Goal: Task Accomplishment & Management: Manage account settings

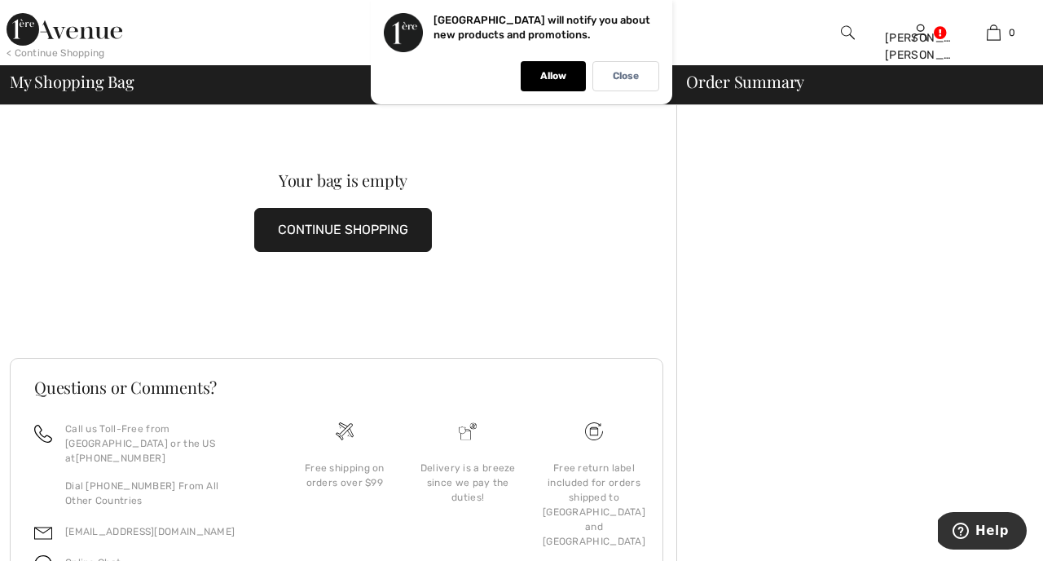
click at [336, 220] on button "CONTINUE SHOPPING" at bounding box center [343, 230] width 178 height 44
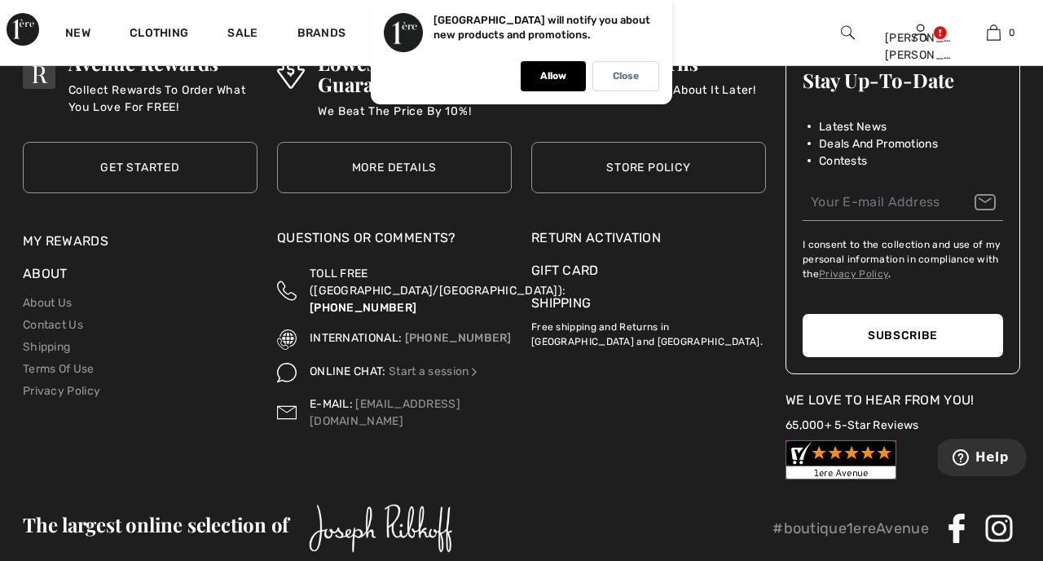
scroll to position [7148, 0]
click at [619, 238] on div "Return Activation" at bounding box center [648, 239] width 235 height 20
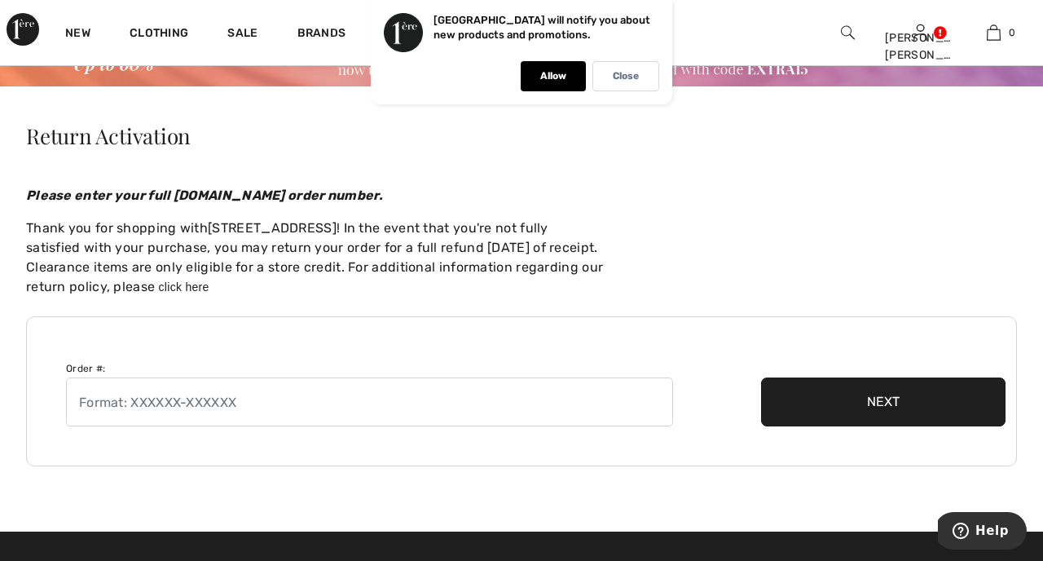
scroll to position [79, 0]
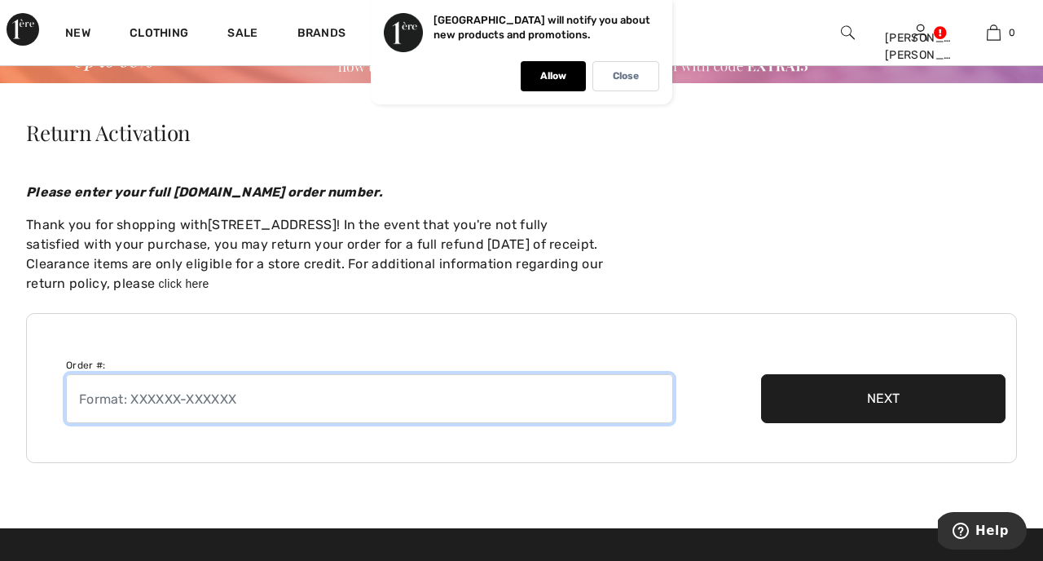
click at [165, 399] on input "text" at bounding box center [369, 398] width 607 height 49
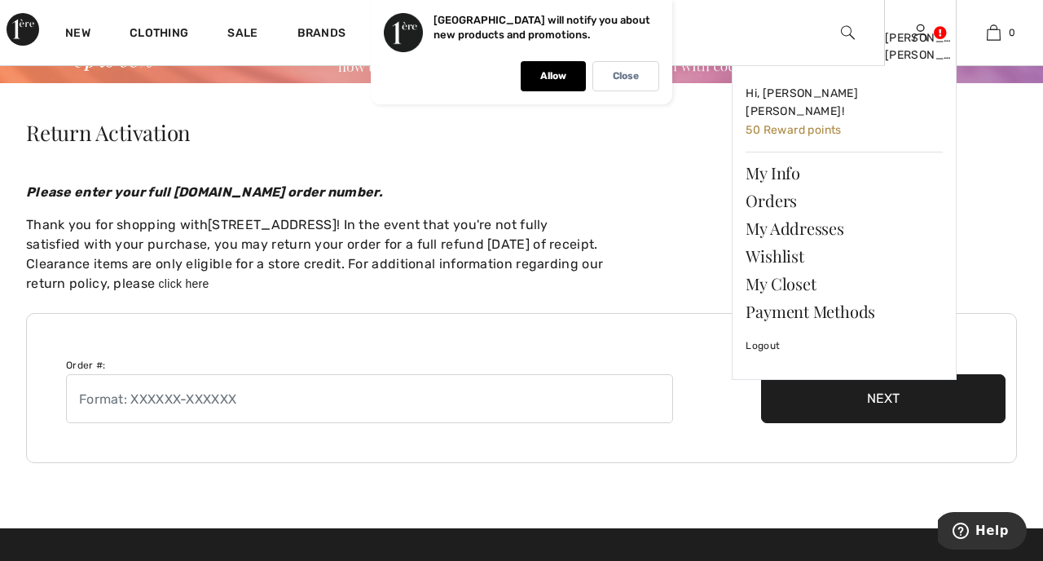
click at [919, 38] on img at bounding box center [921, 33] width 14 height 20
click at [778, 187] on link "Orders" at bounding box center [844, 201] width 197 height 28
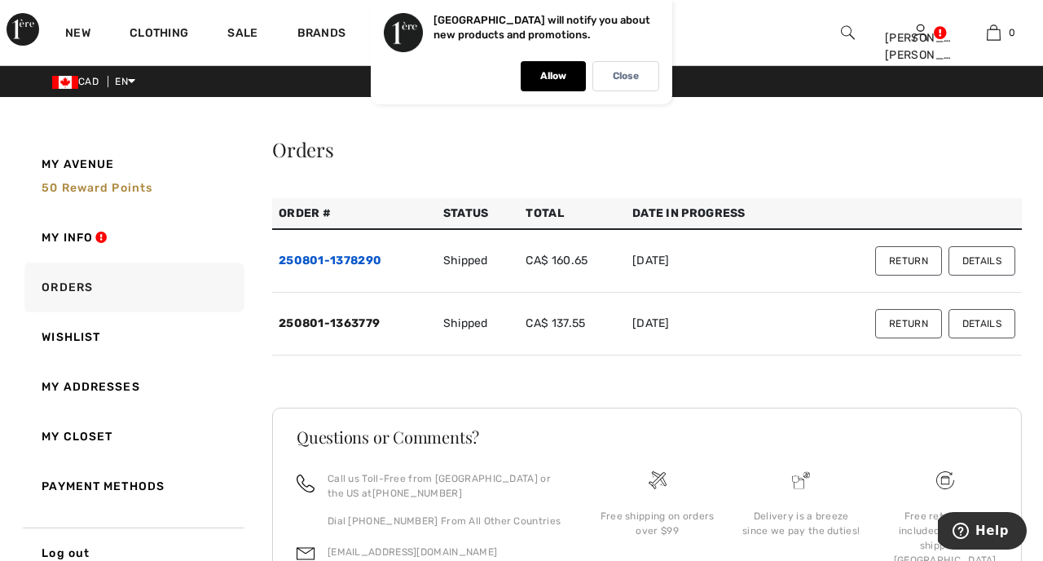
click at [361, 257] on link "250801-1378290" at bounding box center [330, 260] width 103 height 14
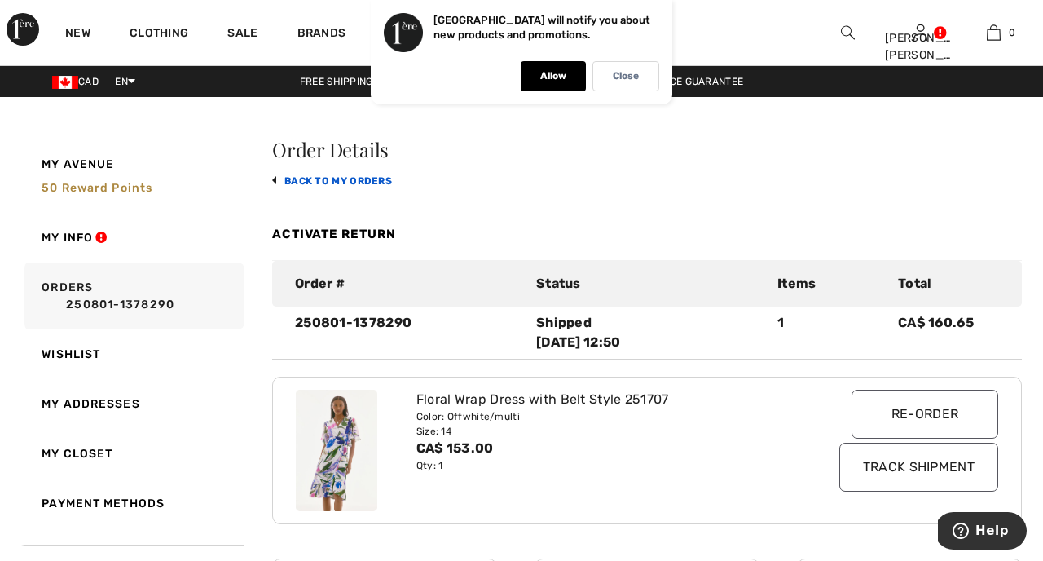
click at [322, 177] on link "back to My Orders" at bounding box center [332, 180] width 120 height 11
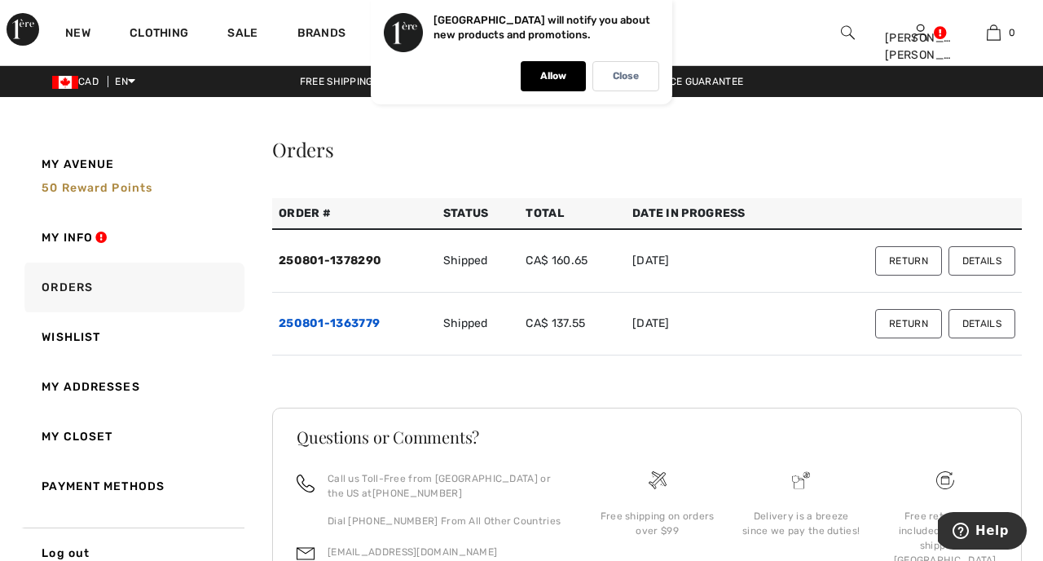
click at [357, 324] on link "250801-1363779" at bounding box center [329, 323] width 101 height 14
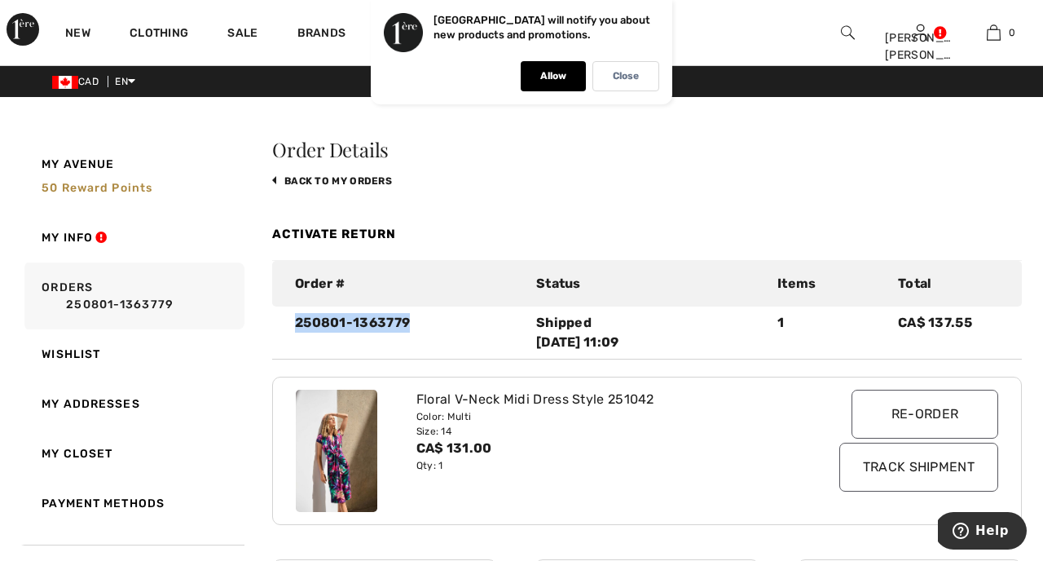
drag, startPoint x: 296, startPoint y: 323, endPoint x: 415, endPoint y: 329, distance: 119.2
click at [415, 329] on div "250801-1363779" at bounding box center [405, 332] width 241 height 39
copy div "250801-1363779"
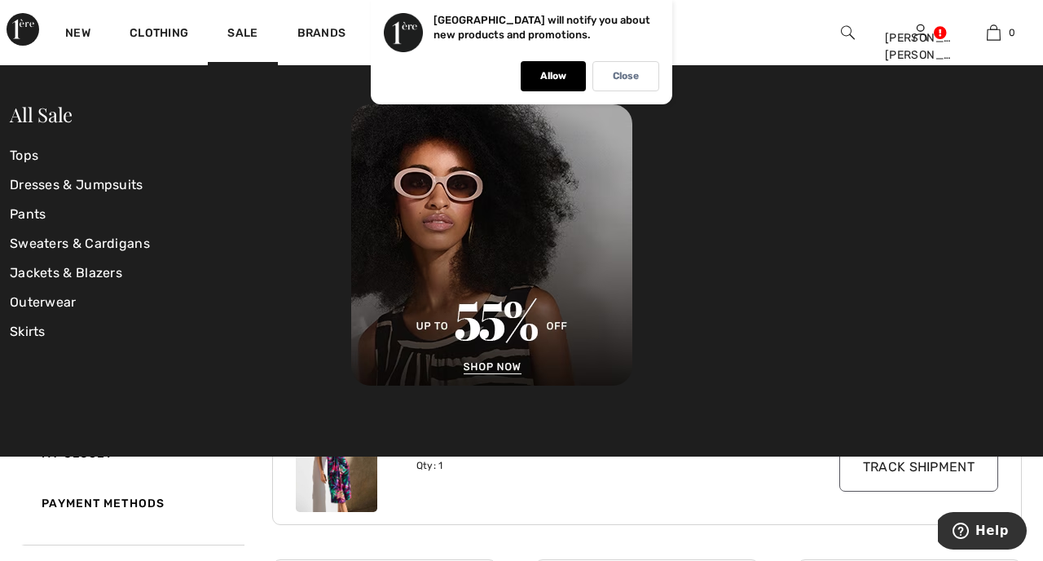
scroll to position [586, 0]
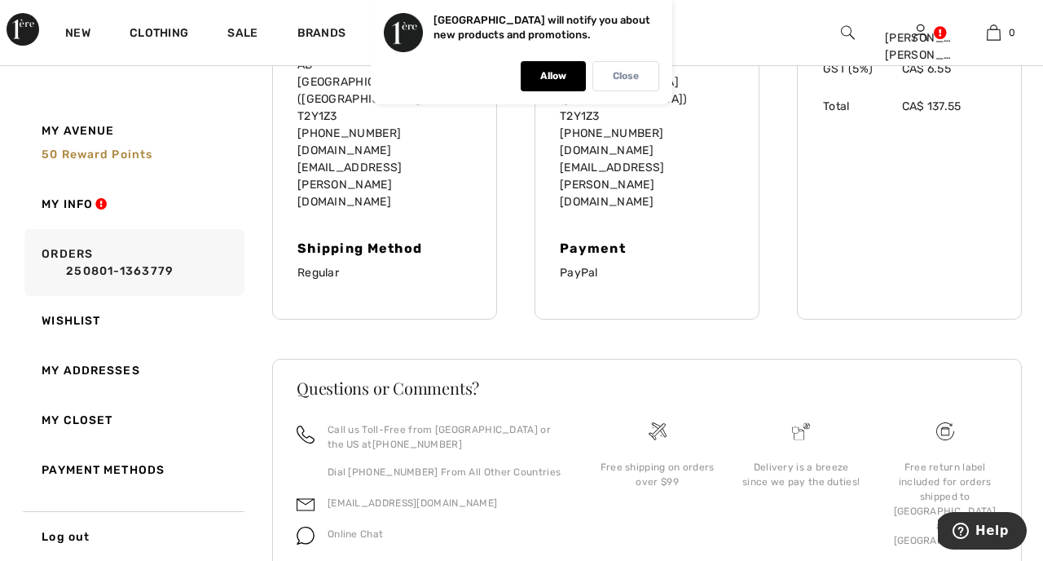
click at [631, 79] on p "Close" at bounding box center [626, 76] width 26 height 12
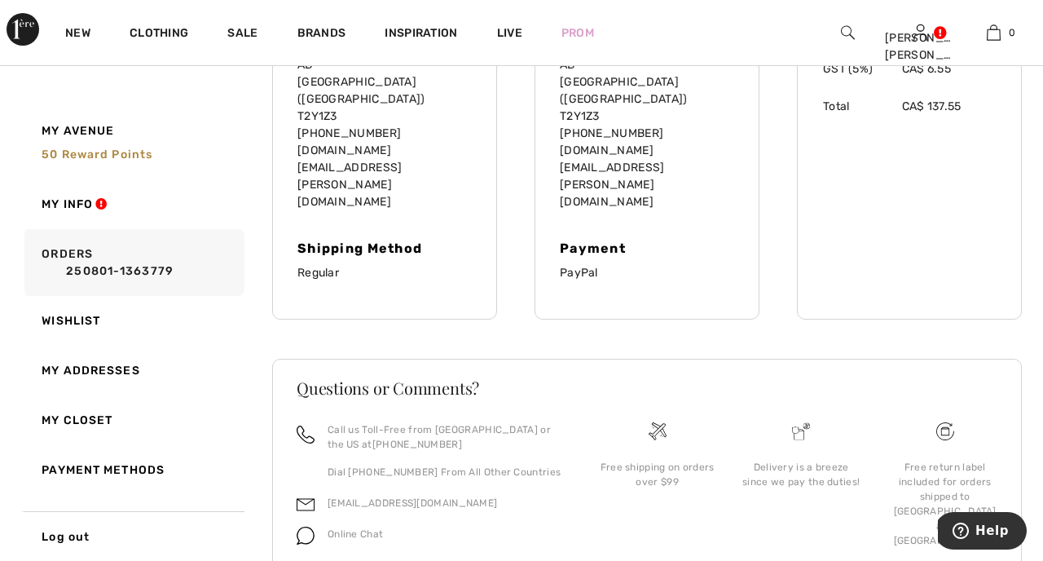
click at [631, 79] on p "64 Shawglen Way Sw Calgary AB Canada (CA) T2Y1Z3 (403) 850-8781 jo.hansen.blue@…" at bounding box center [647, 116] width 174 height 188
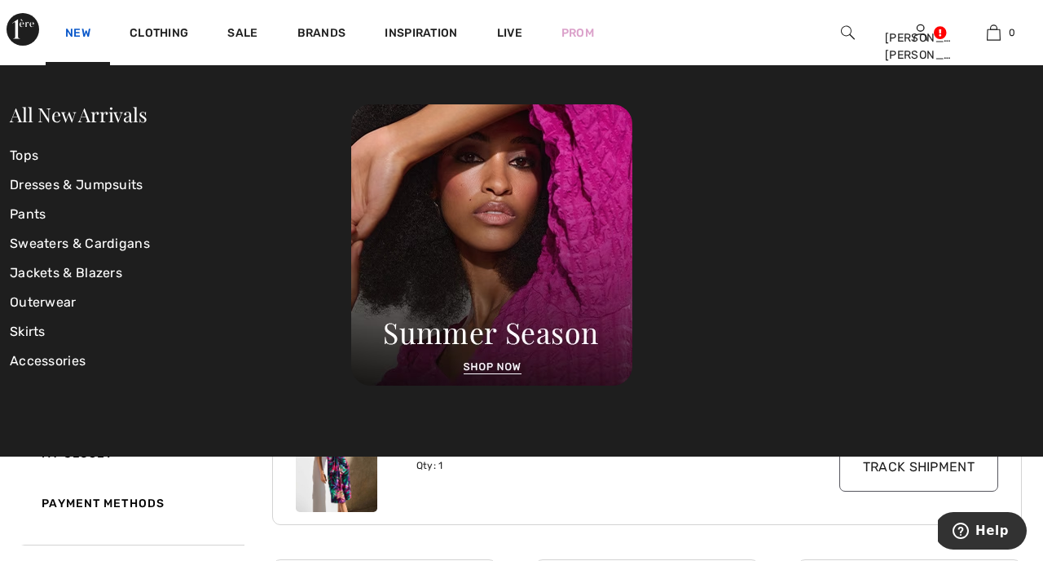
click at [80, 38] on link "New" at bounding box center [77, 34] width 25 height 17
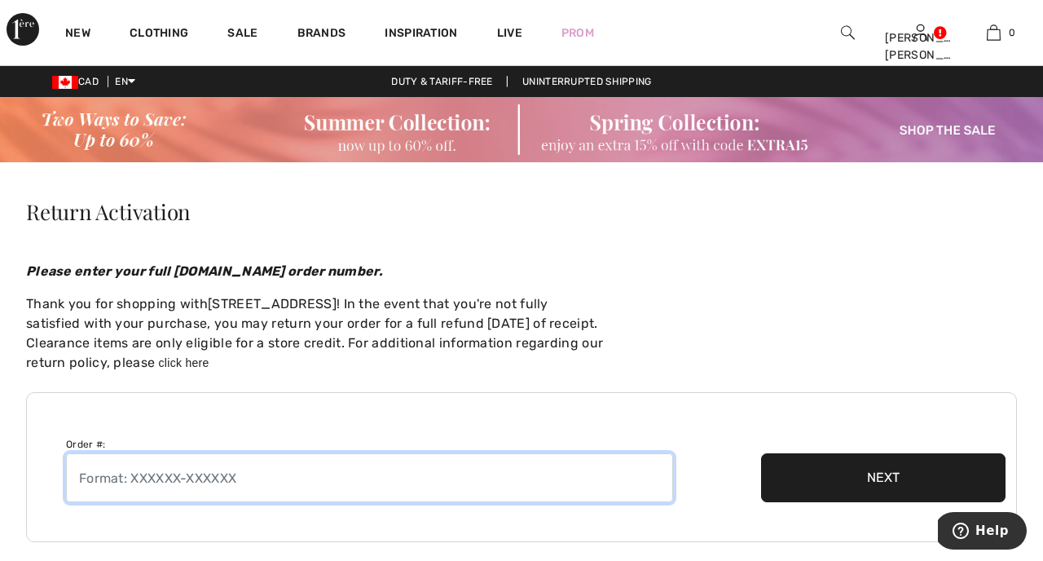
click at [207, 471] on input "text" at bounding box center [369, 477] width 607 height 49
paste input "250801-1363779"
type input "250801-1363779"
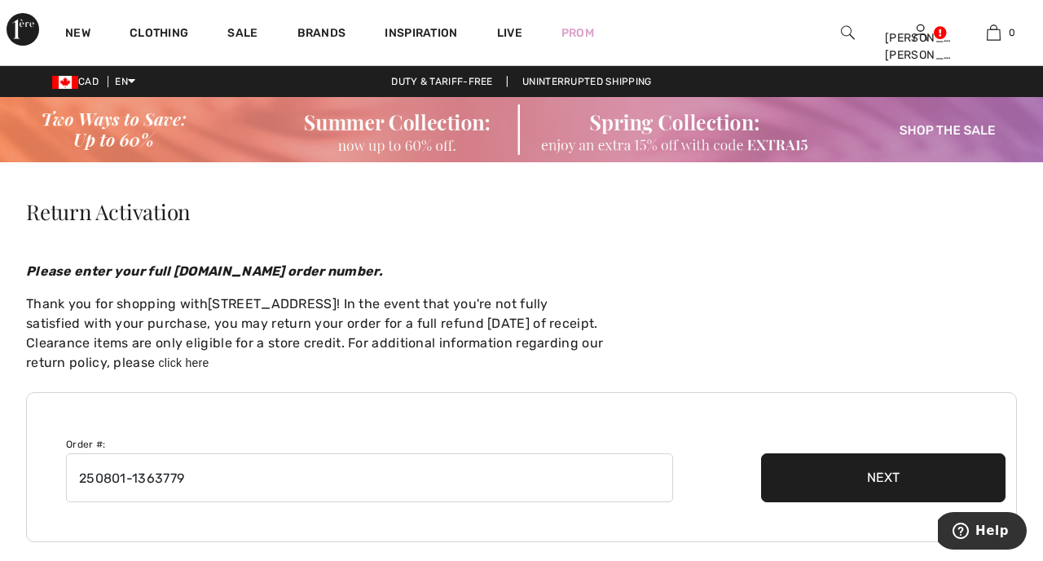
click at [805, 480] on button "Next" at bounding box center [883, 477] width 245 height 49
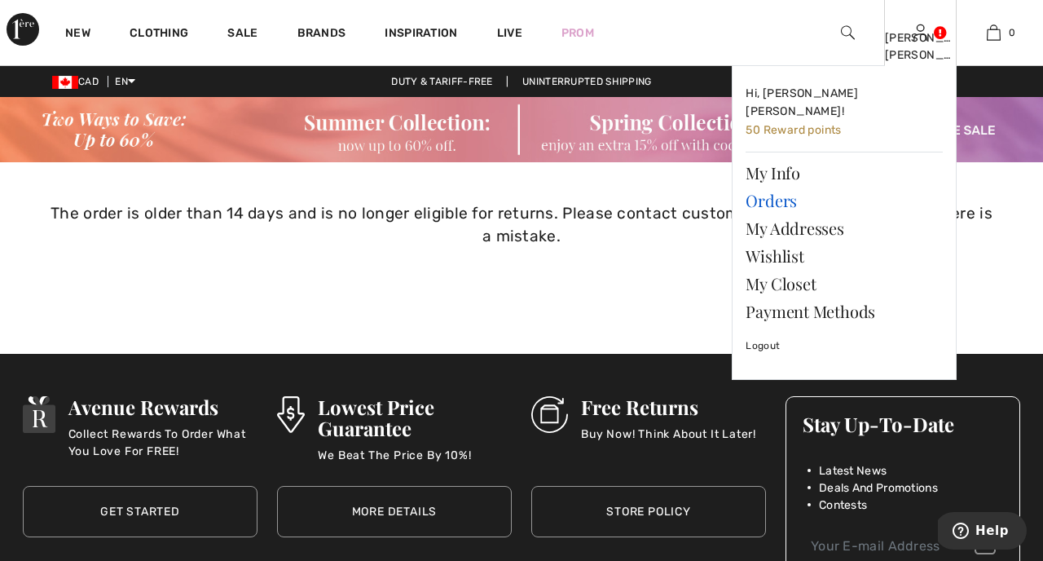
click at [788, 187] on link "Orders" at bounding box center [844, 201] width 197 height 28
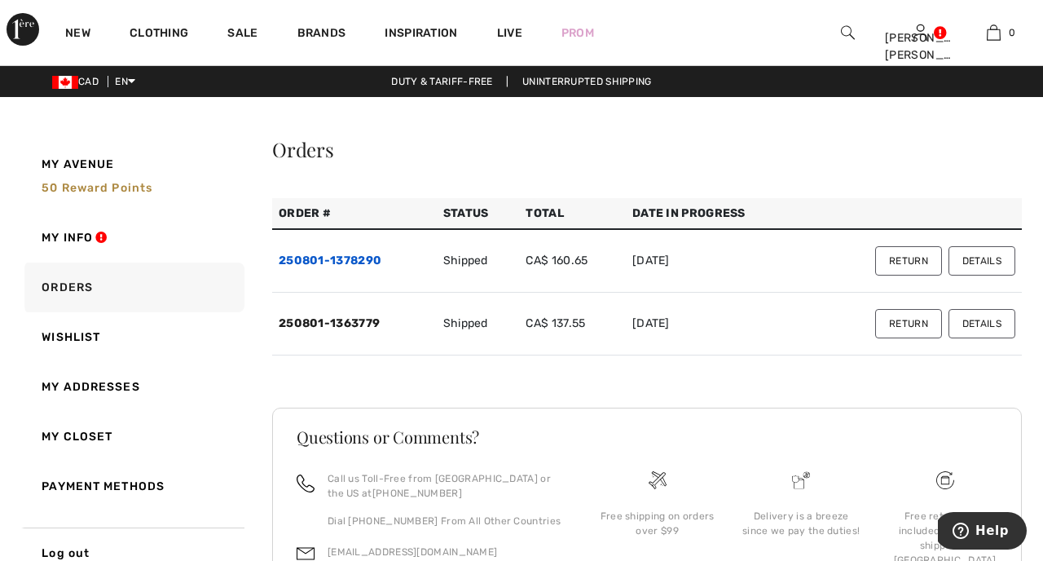
click at [295, 259] on link "250801-1378290" at bounding box center [330, 260] width 103 height 14
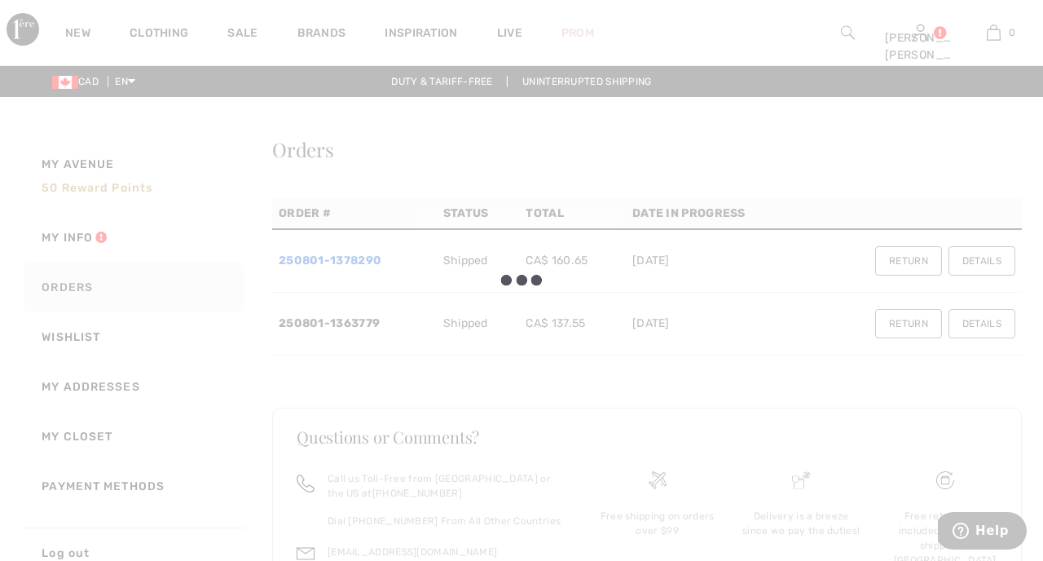
click at [295, 259] on div at bounding box center [521, 280] width 1043 height 561
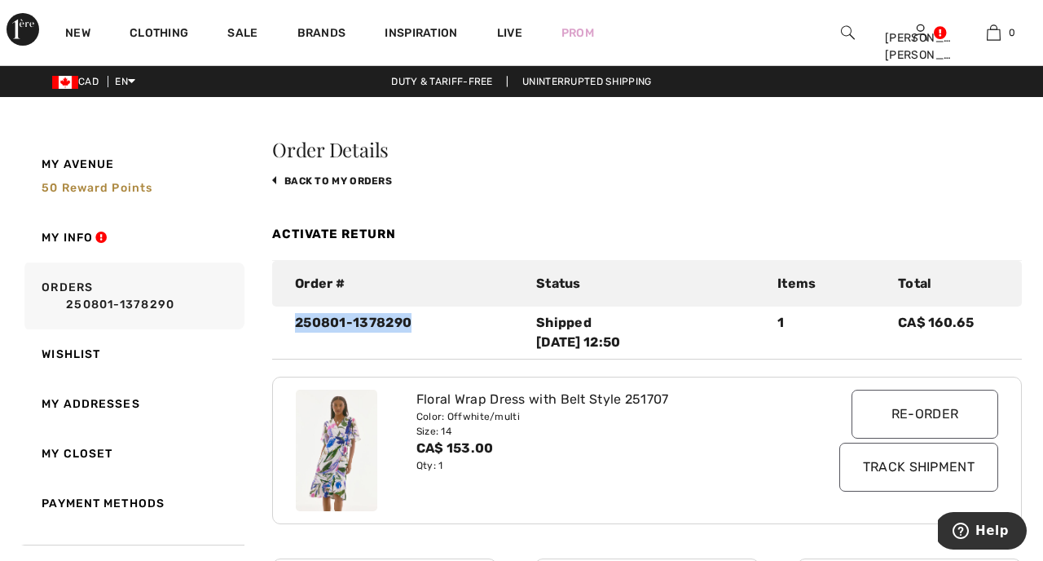
drag, startPoint x: 297, startPoint y: 322, endPoint x: 412, endPoint y: 319, distance: 114.9
click at [412, 319] on div "250801-1378290" at bounding box center [405, 332] width 241 height 39
copy div "250801-1378290"
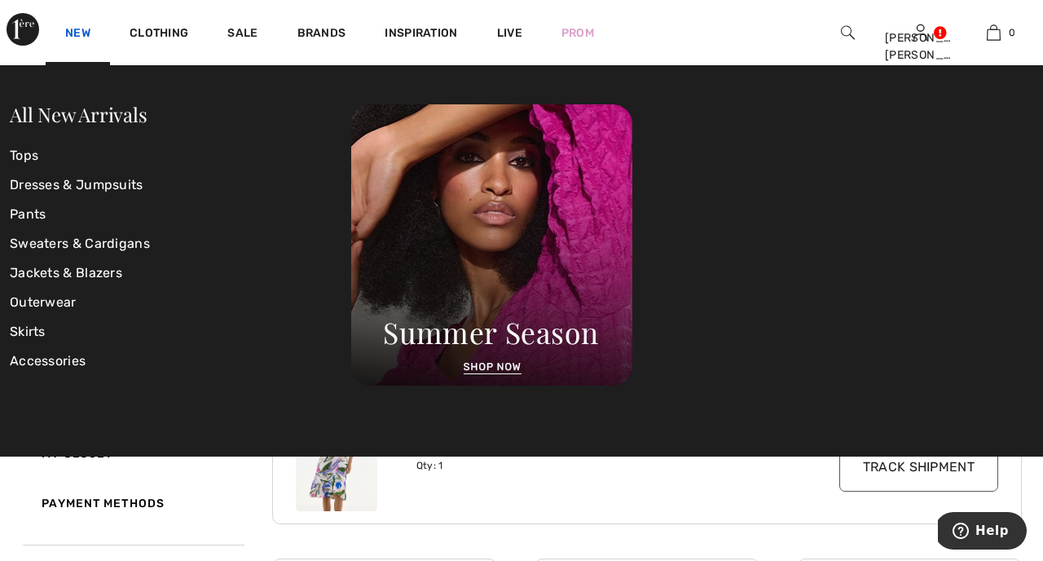
click at [76, 26] on link "New" at bounding box center [77, 34] width 25 height 17
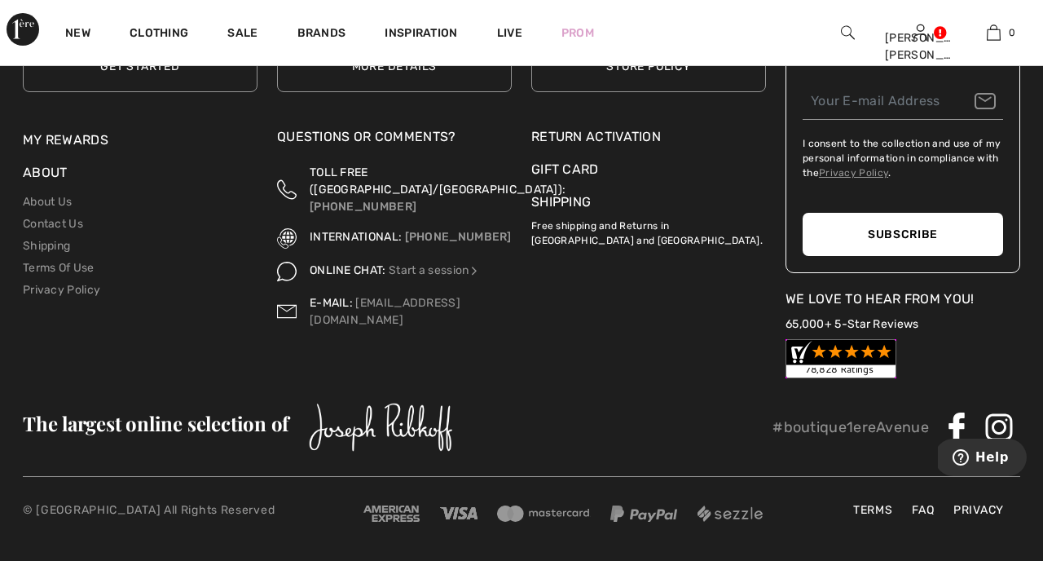
click at [578, 127] on div "Return Activation" at bounding box center [648, 137] width 235 height 20
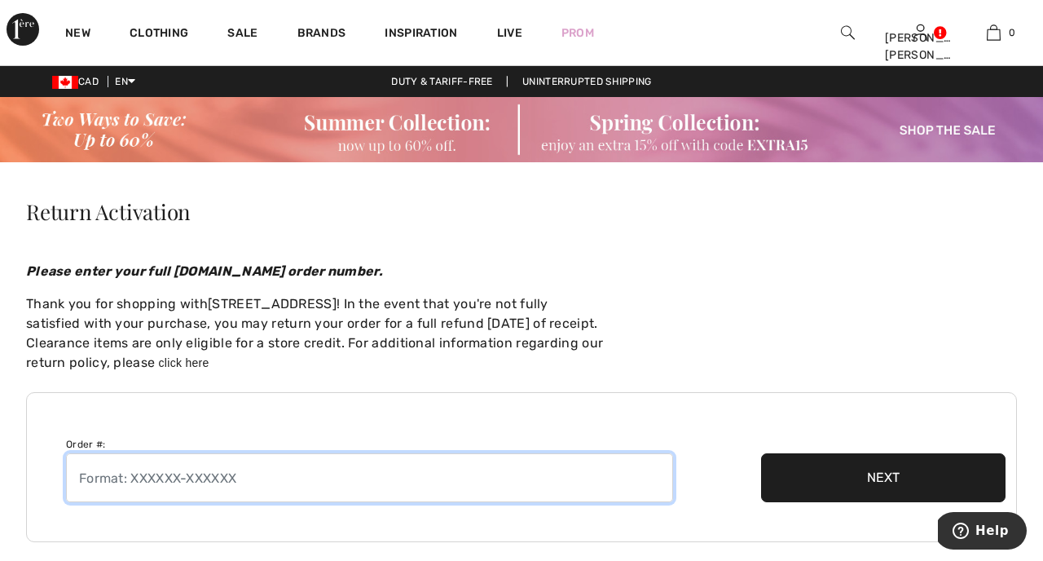
paste input "250801-1378290"
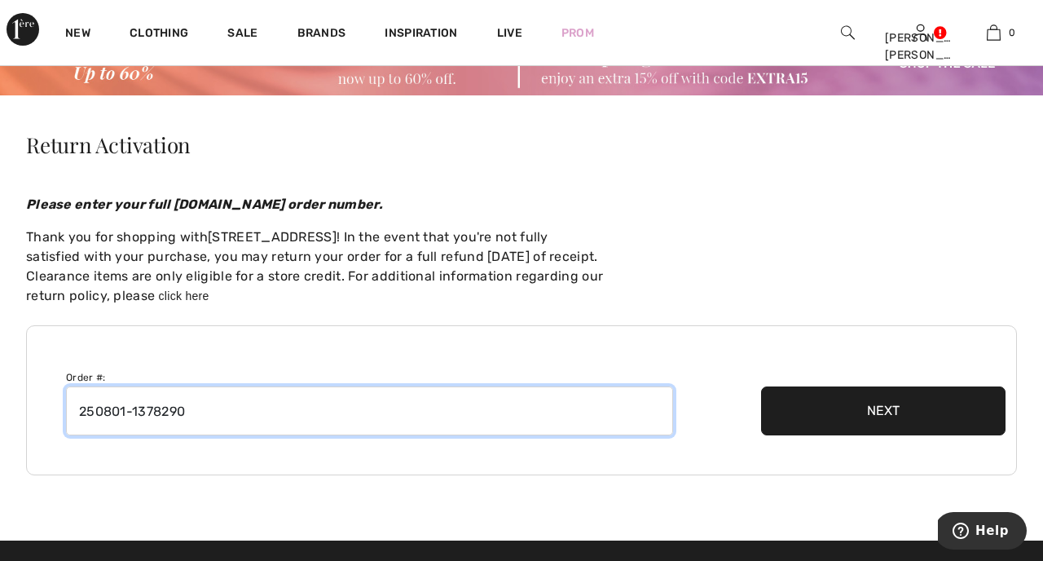
scroll to position [114, 0]
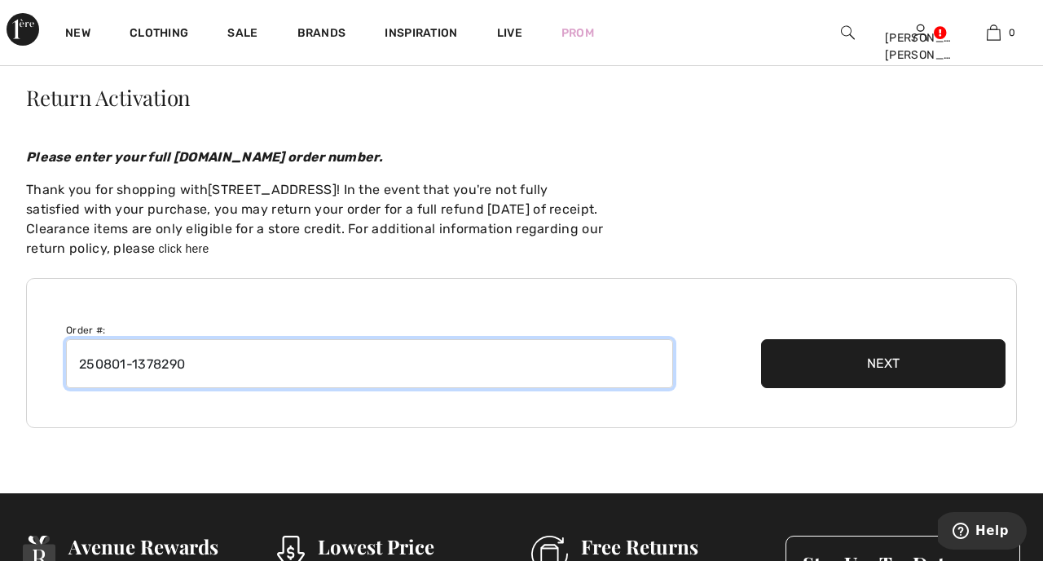
type input "250801-1378290"
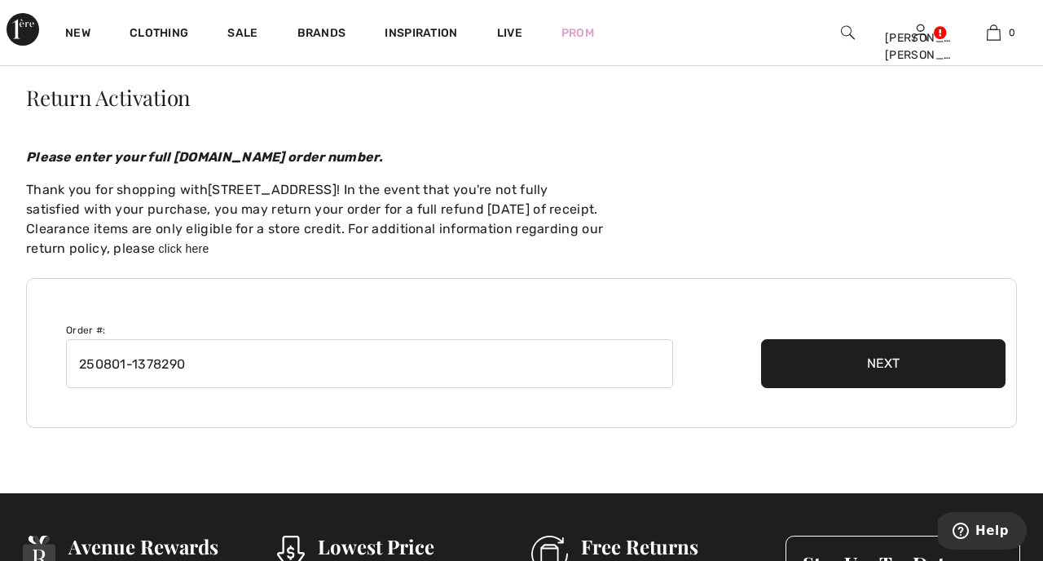
click at [879, 361] on button "Next" at bounding box center [883, 363] width 245 height 49
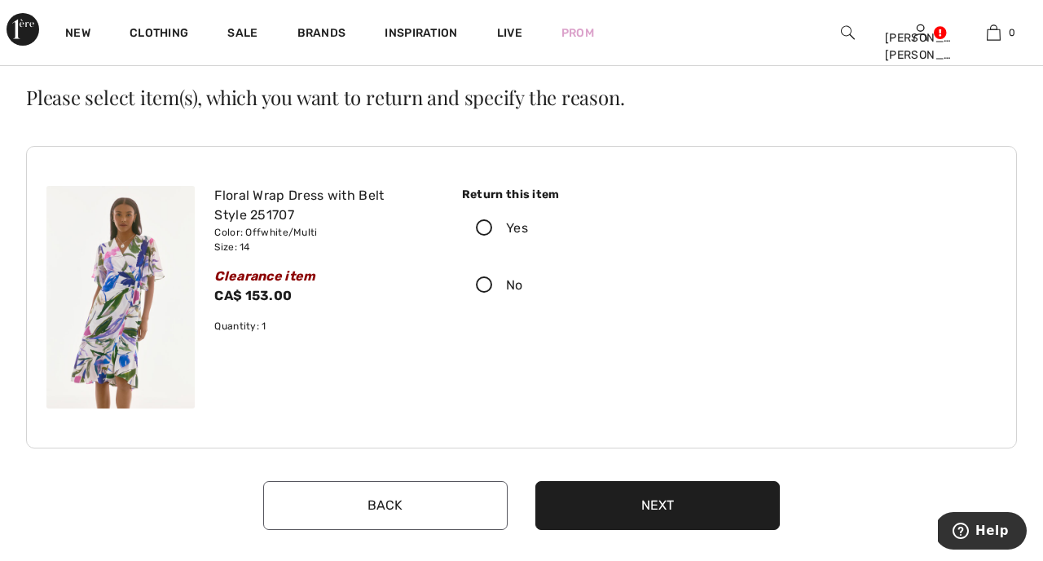
click at [764, 297] on div "Return this item Yes No Select an option" at bounding box center [719, 255] width 535 height 139
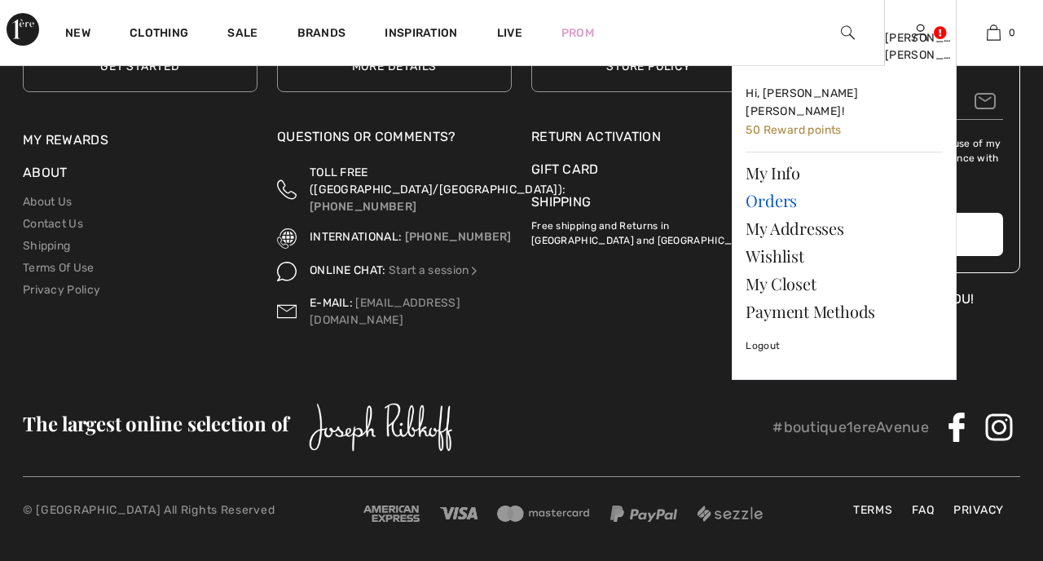
click at [786, 187] on link "Orders" at bounding box center [844, 201] width 197 height 28
